Goal: Check status: Check status

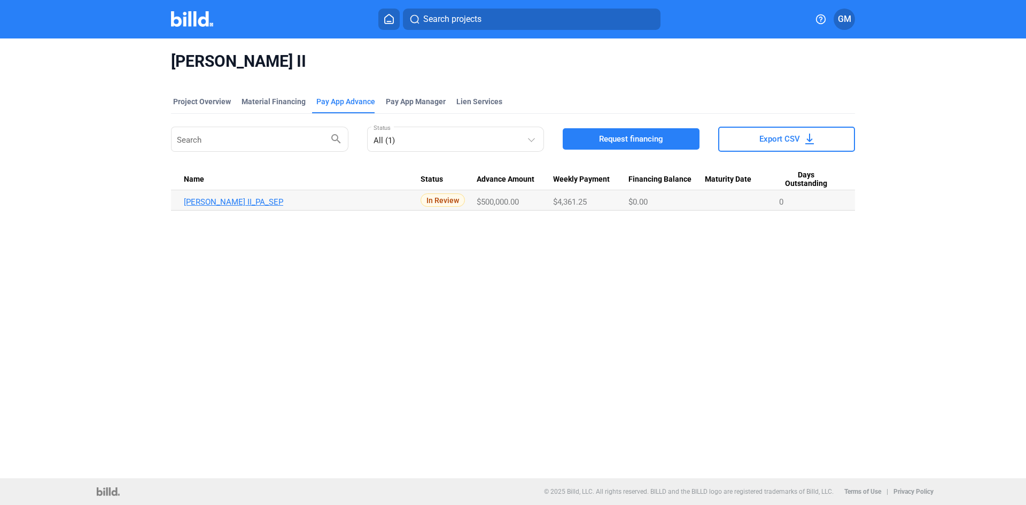
click at [222, 199] on link "[PERSON_NAME] II_PA_SEP" at bounding box center [302, 202] width 237 height 10
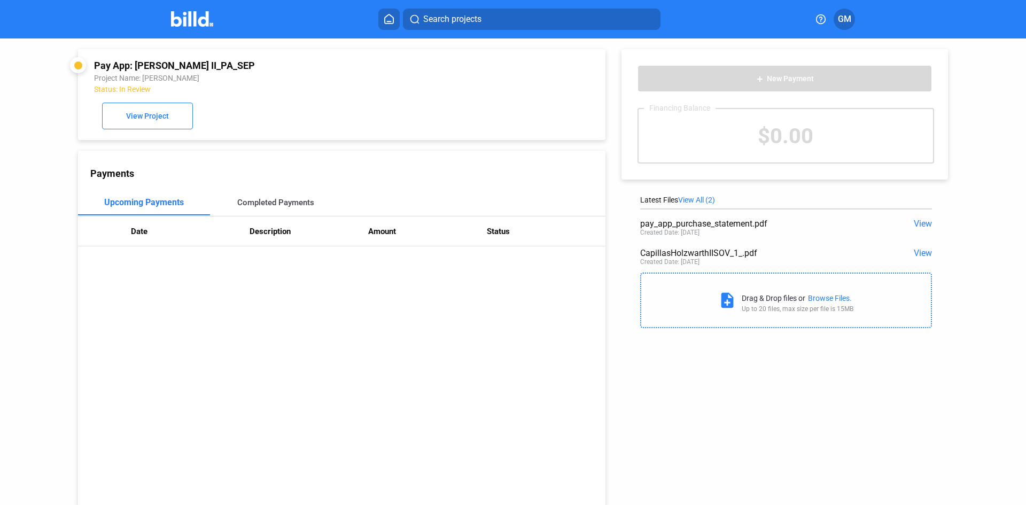
click at [262, 203] on div "Completed Payments" at bounding box center [275, 203] width 77 height 10
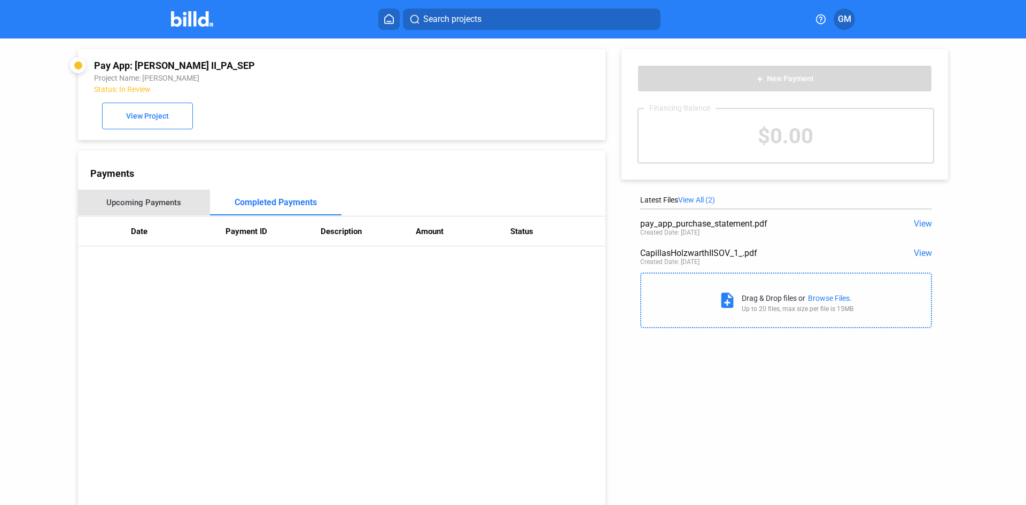
click at [153, 201] on div "Upcoming Payments" at bounding box center [143, 203] width 75 height 10
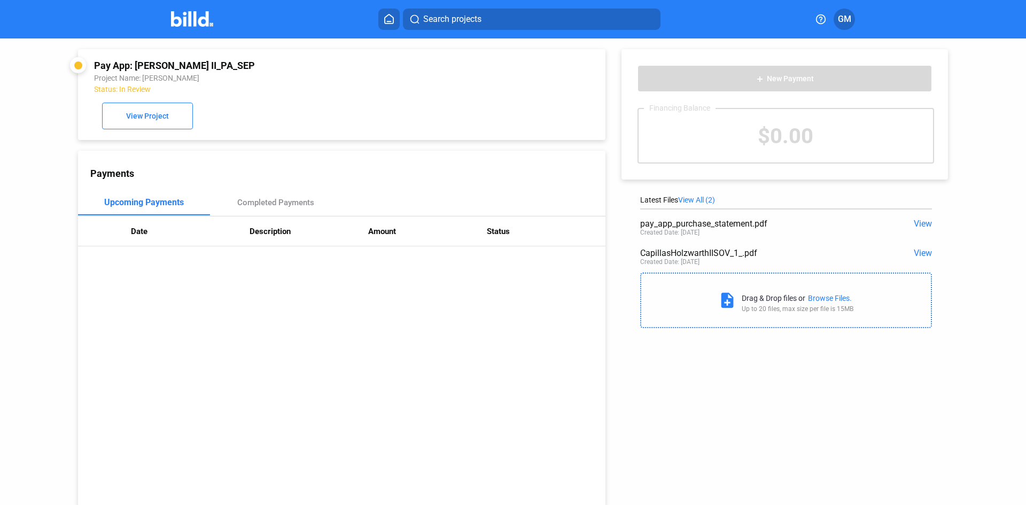
click at [921, 223] on span "View" at bounding box center [923, 224] width 18 height 10
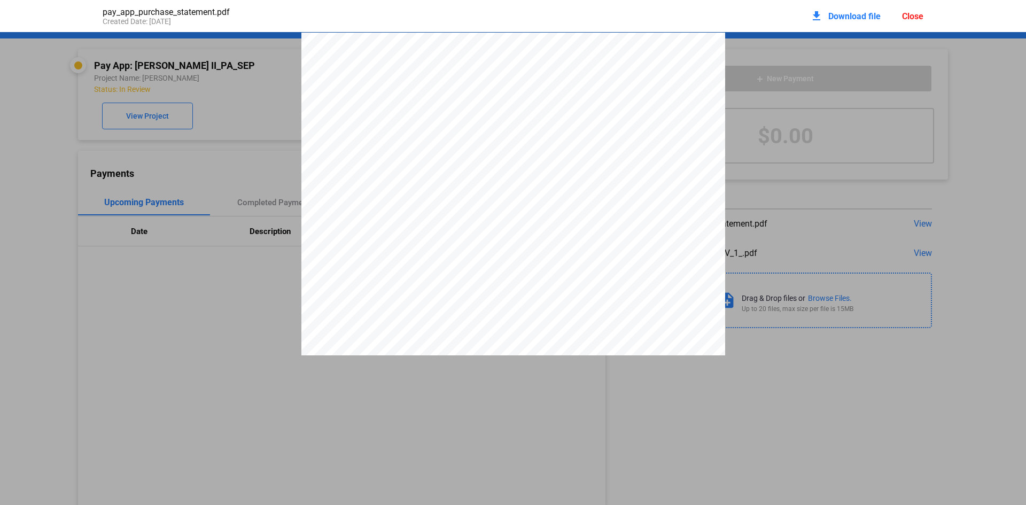
click at [921, 12] on div "Close" at bounding box center [912, 16] width 21 height 10
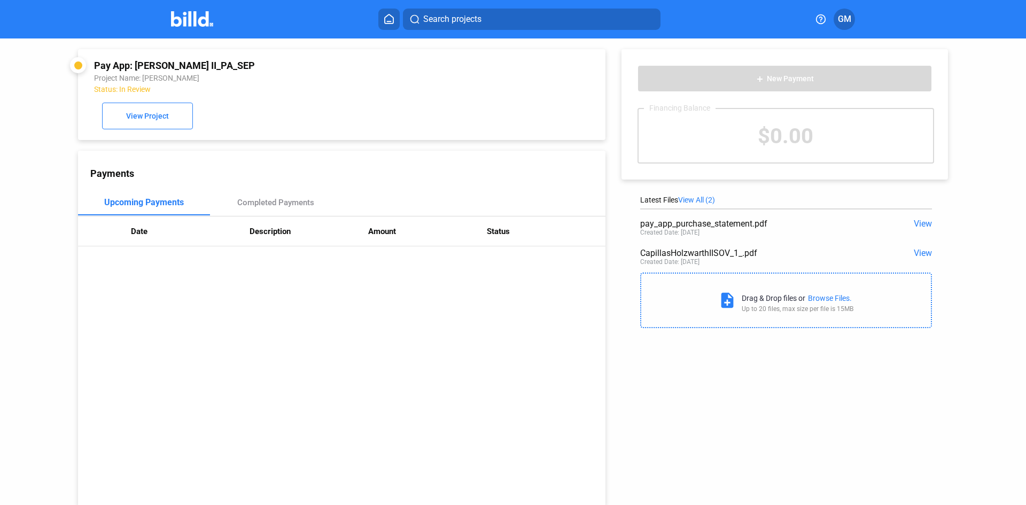
click at [390, 18] on icon at bounding box center [389, 19] width 11 height 10
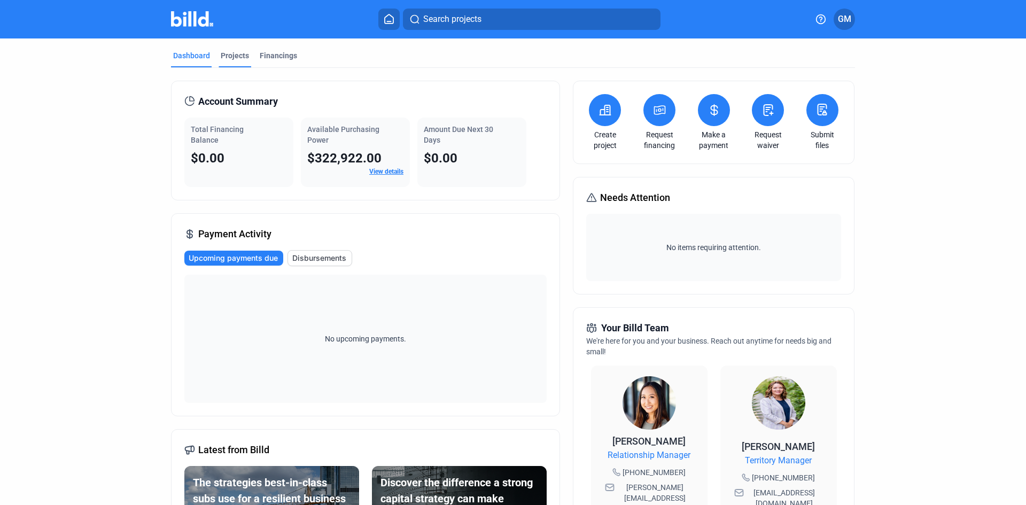
click at [237, 53] on div "Projects" at bounding box center [235, 55] width 28 height 11
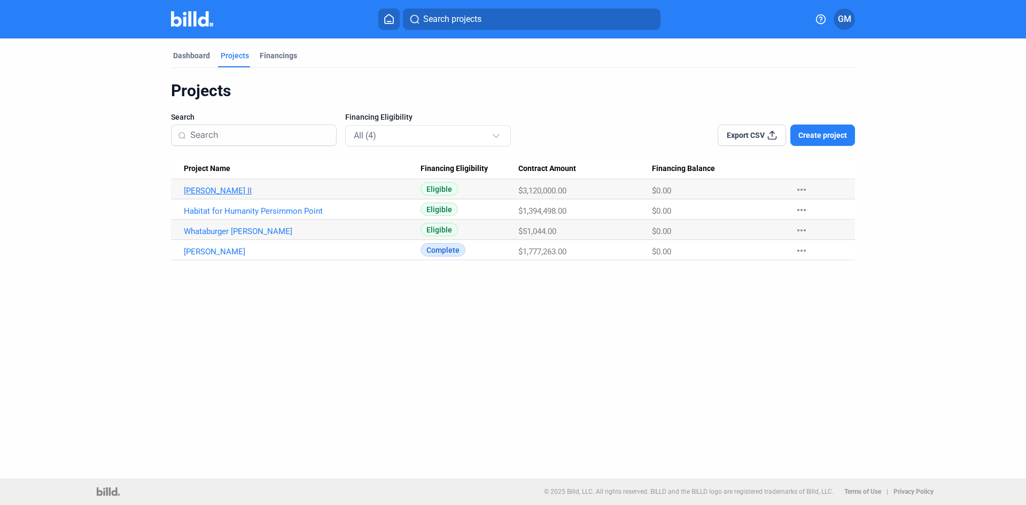
click at [205, 190] on link "[PERSON_NAME] II" at bounding box center [302, 191] width 237 height 10
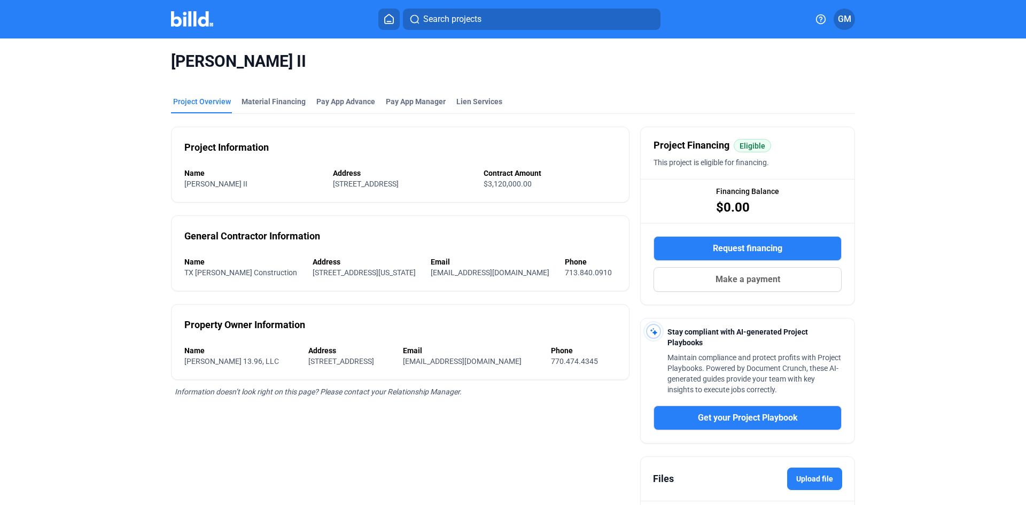
scroll to position [53, 0]
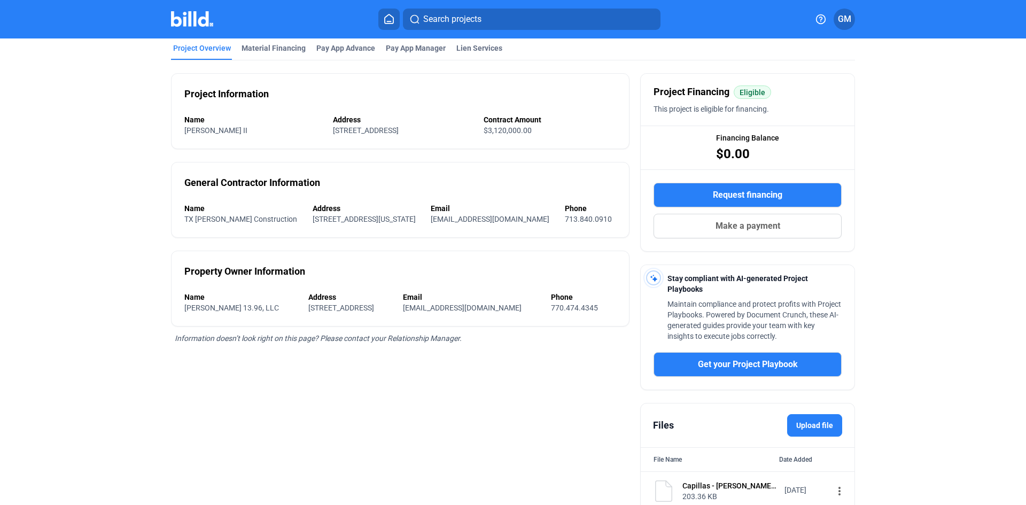
click at [984, 314] on div "[PERSON_NAME] II Project Overview Material Financing Pay App Advance Pay App Ma…" at bounding box center [513, 332] width 1026 height 695
click at [907, 273] on div "[PERSON_NAME] II Project Overview Material Financing Pay App Advance Pay App Ma…" at bounding box center [513, 332] width 862 height 695
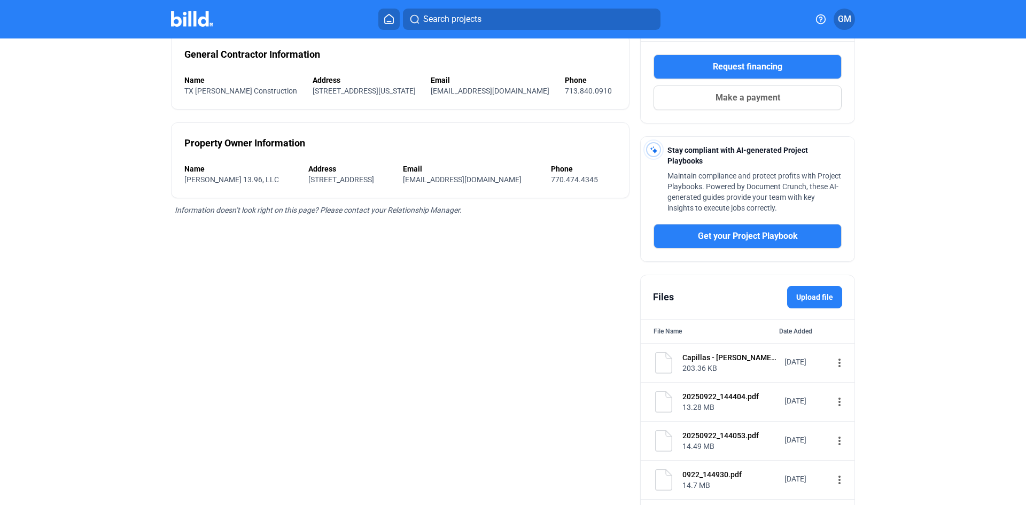
scroll to position [0, 0]
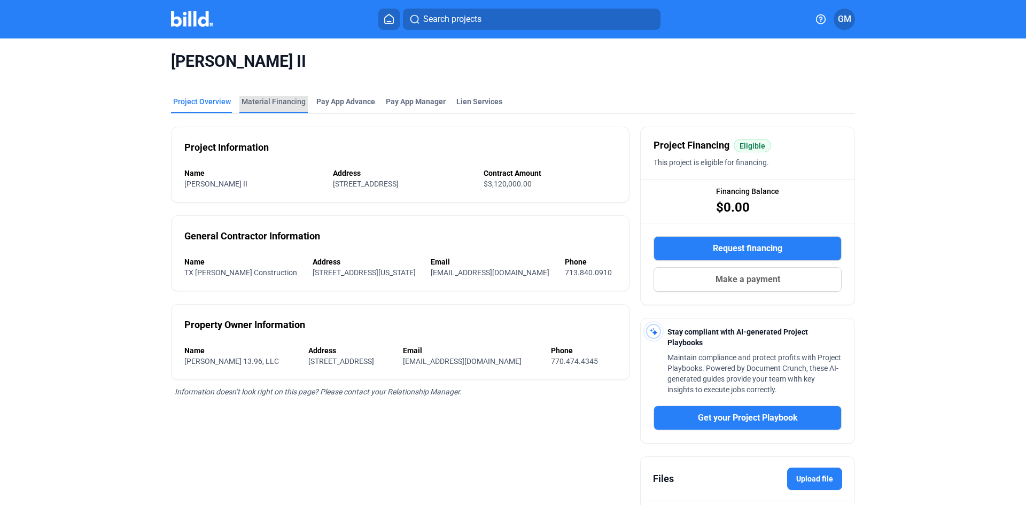
click at [270, 99] on div "Material Financing" at bounding box center [274, 101] width 64 height 11
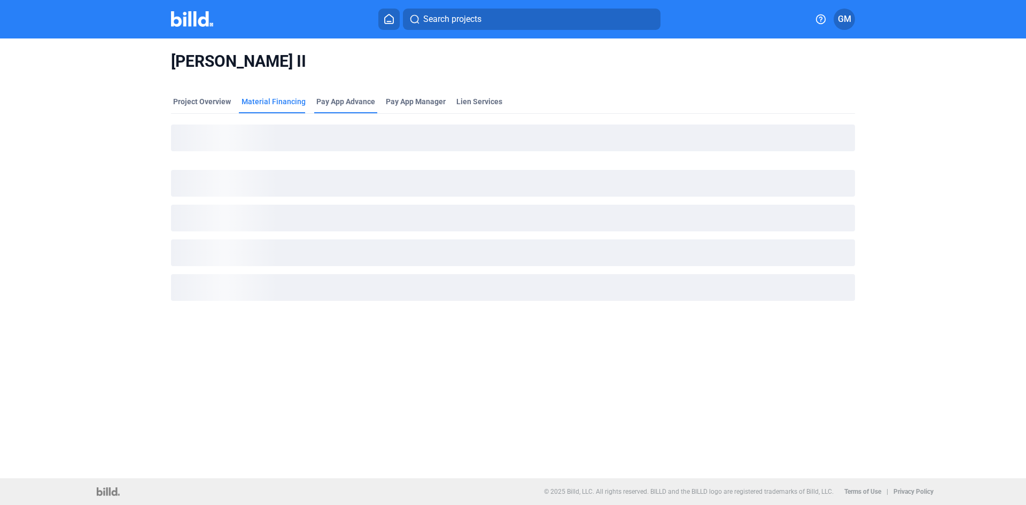
click at [338, 100] on div "Pay App Advance" at bounding box center [345, 101] width 59 height 11
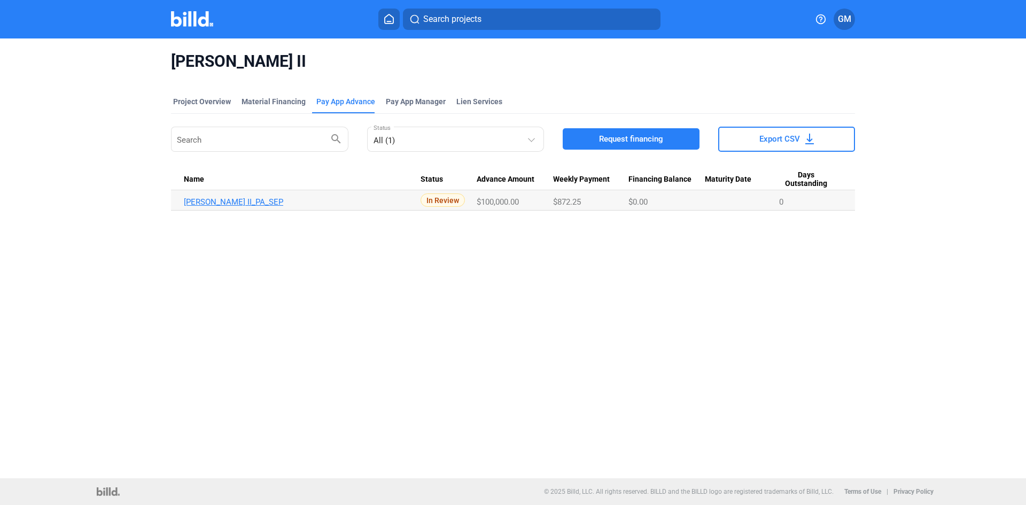
click at [226, 201] on link "[PERSON_NAME] II_PA_SEP" at bounding box center [302, 202] width 237 height 10
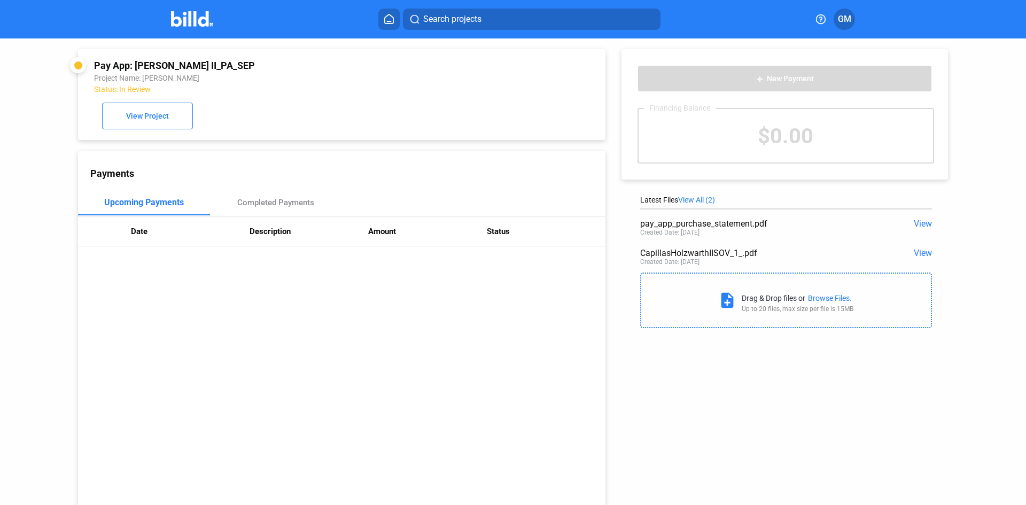
click at [392, 18] on icon at bounding box center [389, 19] width 11 height 10
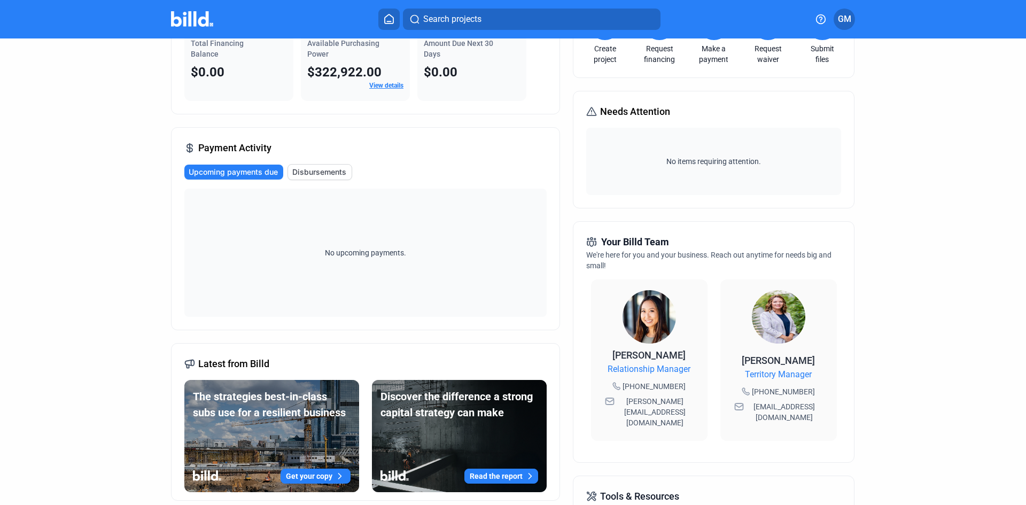
scroll to position [107, 0]
